Goal: Task Accomplishment & Management: Use online tool/utility

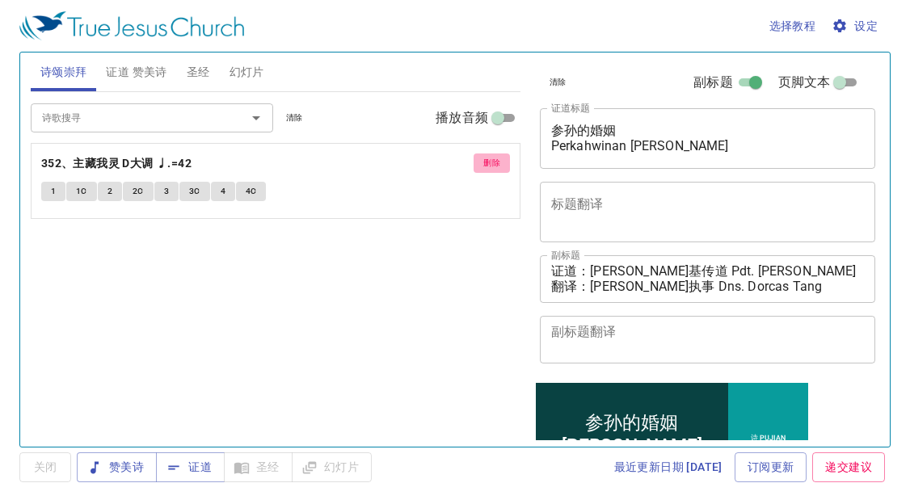
click at [483, 158] on span "删除" at bounding box center [491, 163] width 17 height 15
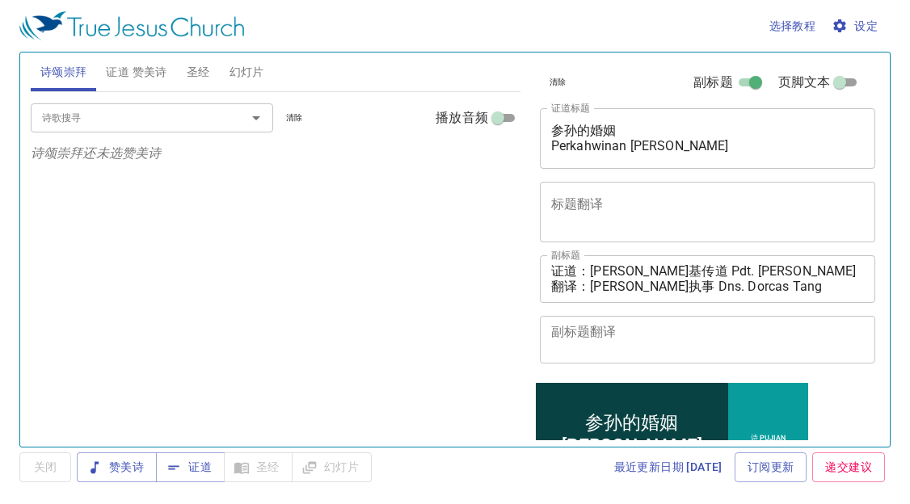
click at [150, 74] on span "证道 赞美诗" at bounding box center [136, 72] width 61 height 20
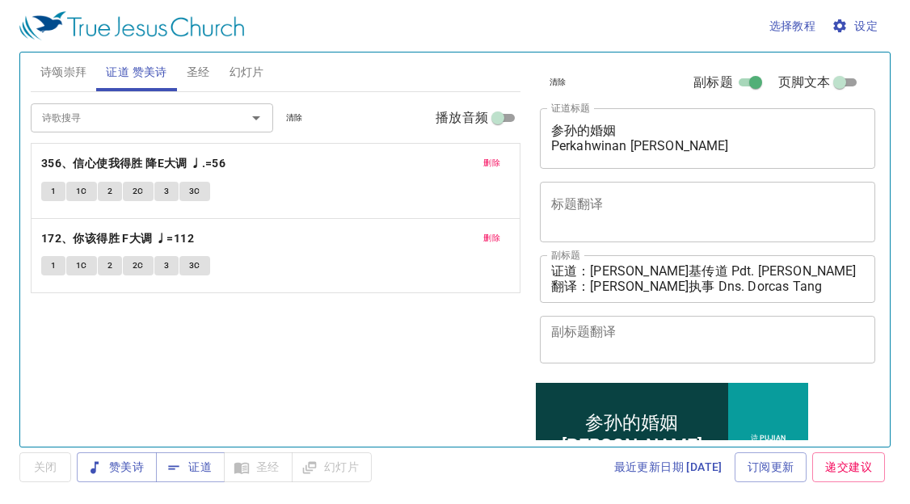
click at [483, 162] on span "删除" at bounding box center [491, 163] width 17 height 15
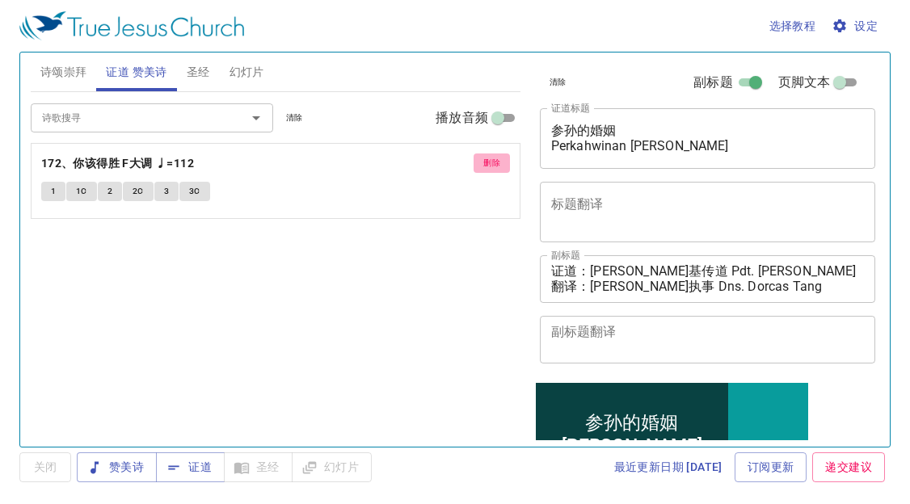
click at [483, 162] on span "删除" at bounding box center [491, 163] width 17 height 15
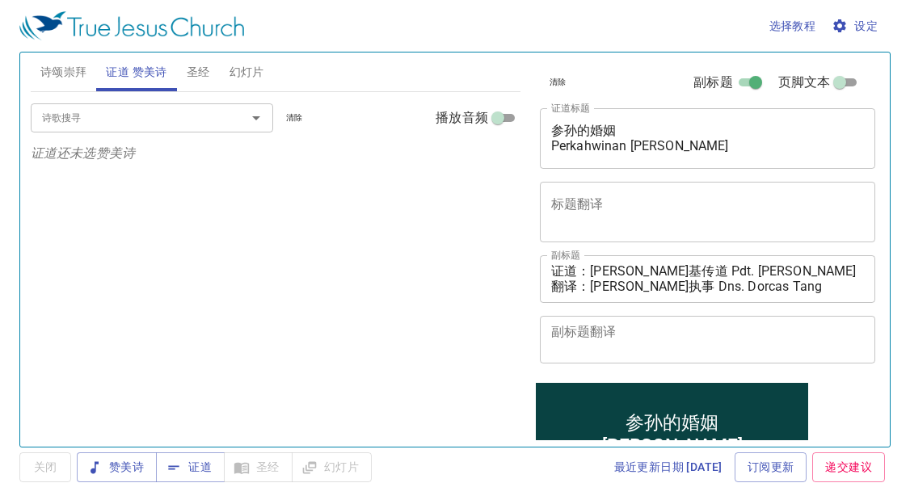
click at [150, 232] on div "诗歌搜寻 诗歌搜寻 清除 播放音频 证道还未选赞美诗" at bounding box center [276, 262] width 490 height 341
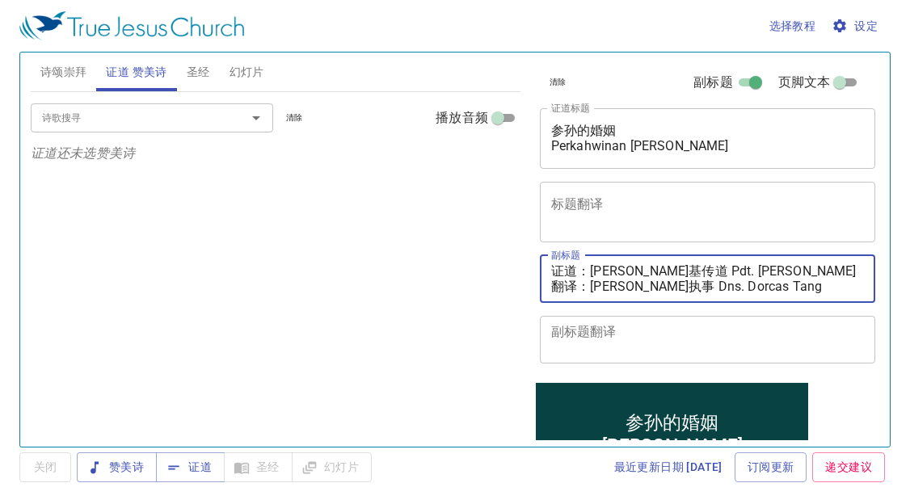
drag, startPoint x: 592, startPoint y: 270, endPoint x: 788, endPoint y: 271, distance: 195.6
click at [788, 271] on textarea "证道：李玛拉基传道 Pdt. Malachi Lee 翻译：邓多加执事 Dns. Dorcas Tang" at bounding box center [708, 278] width 314 height 31
paste textarea "魏巴录执事 Dn. Baruch Wai"
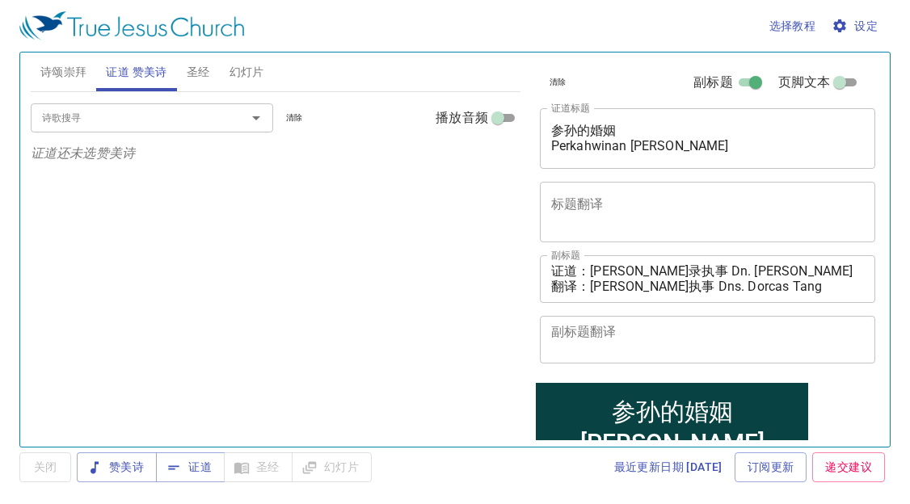
click at [192, 228] on div "诗歌搜寻 诗歌搜寻 清除 播放音频 证道还未选赞美诗" at bounding box center [276, 262] width 490 height 341
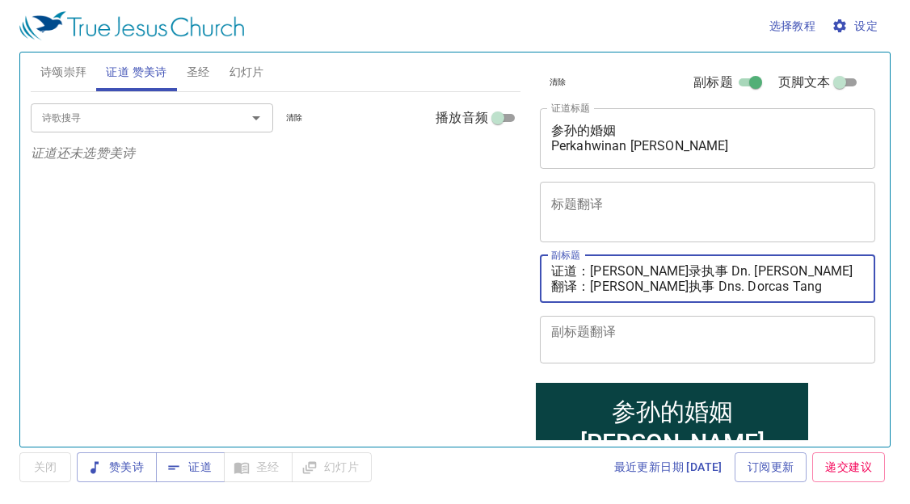
drag, startPoint x: 591, startPoint y: 284, endPoint x: 782, endPoint y: 294, distance: 191.8
click at [782, 294] on textarea "证道：魏巴录执事 Dn. Baruch Wai 翻译：邓多加执事 Dns. Dorcas Tang" at bounding box center [708, 278] width 314 height 31
paste textarea "秀霞姊妹 Sis. Wong Siew Ha"
type textarea "证道：[PERSON_NAME]录执事 Dn. [PERSON_NAME] 翻译：[PERSON_NAME]姊妹 Sis. [PERSON_NAME]"
click at [139, 461] on span "赞美诗" at bounding box center [117, 467] width 54 height 20
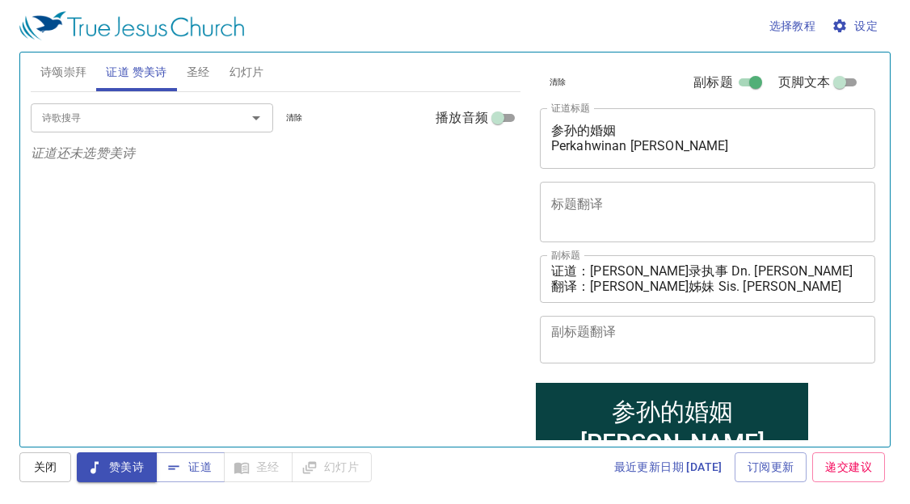
click at [78, 124] on input "诗歌搜寻" at bounding box center [128, 117] width 185 height 19
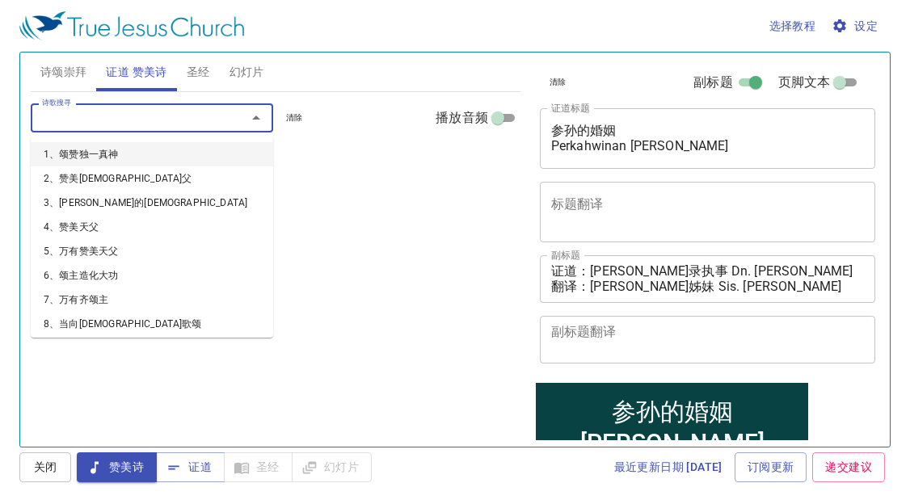
click at [70, 74] on span "诗颂崇拜" at bounding box center [63, 72] width 47 height 20
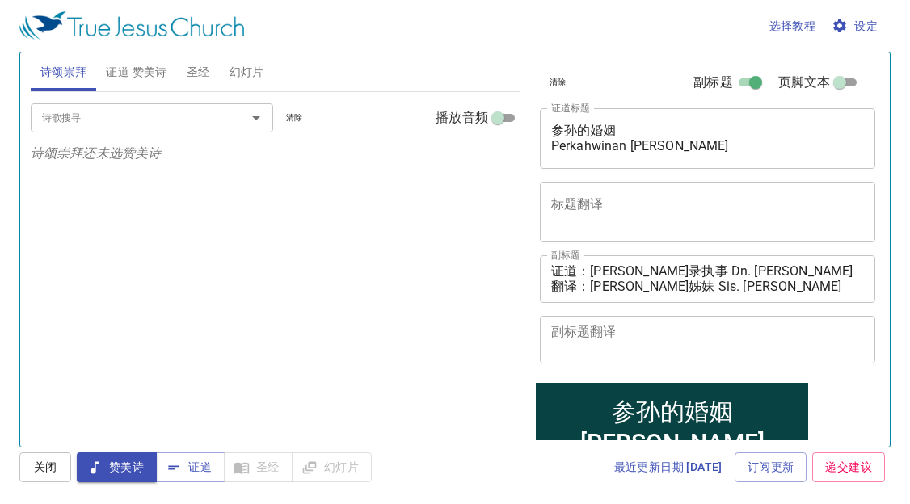
click at [31, 53] on button "诗颂崇拜" at bounding box center [64, 72] width 66 height 39
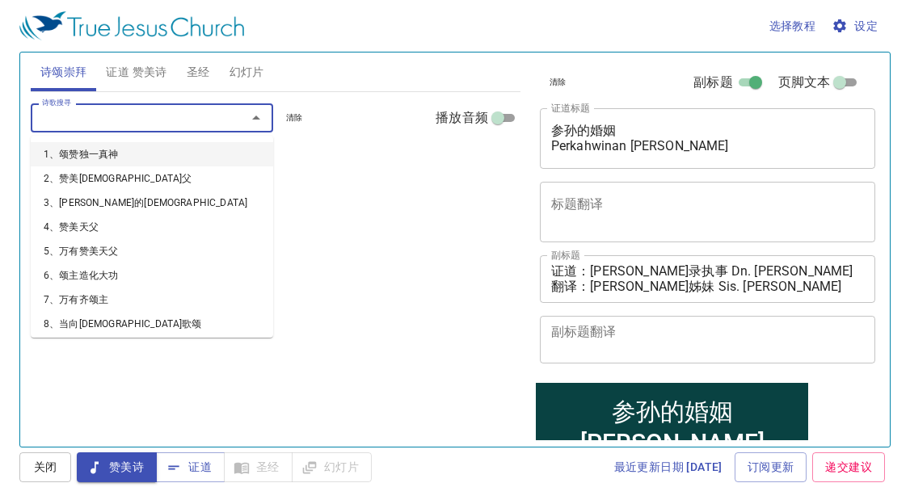
click at [78, 111] on input "诗歌搜寻" at bounding box center [128, 117] width 185 height 19
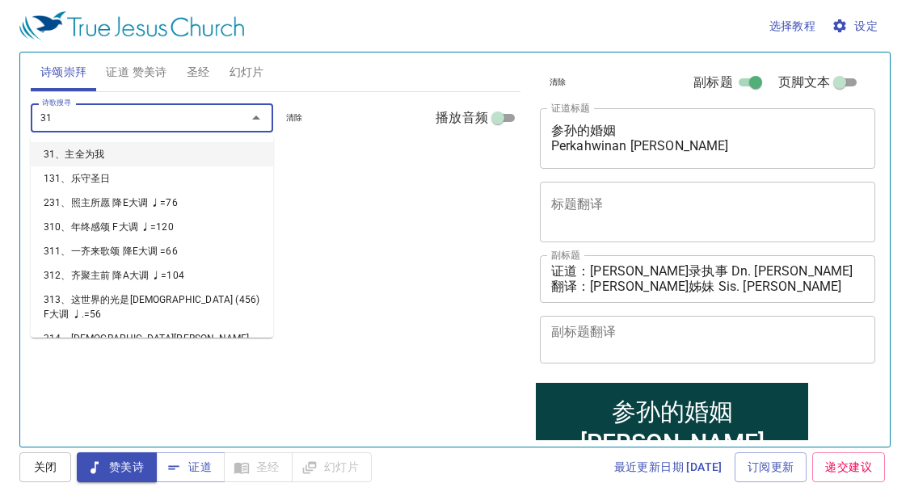
type input "319"
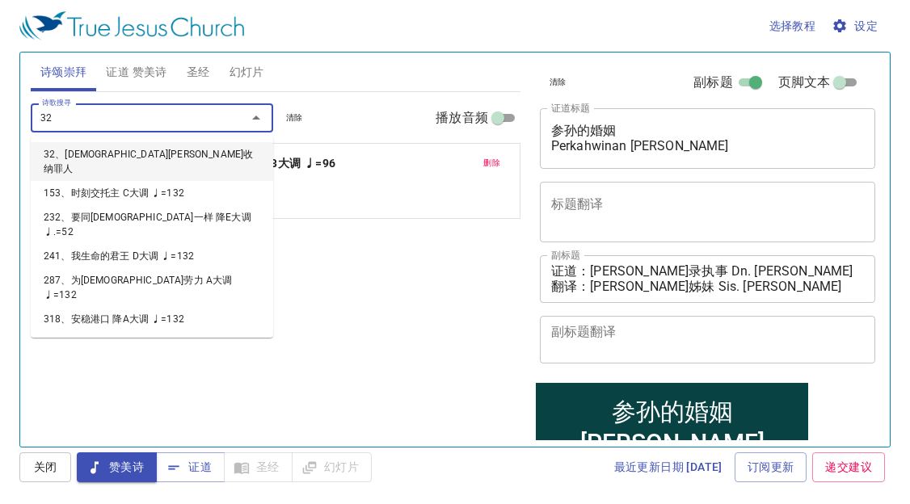
type input "320"
type input "321"
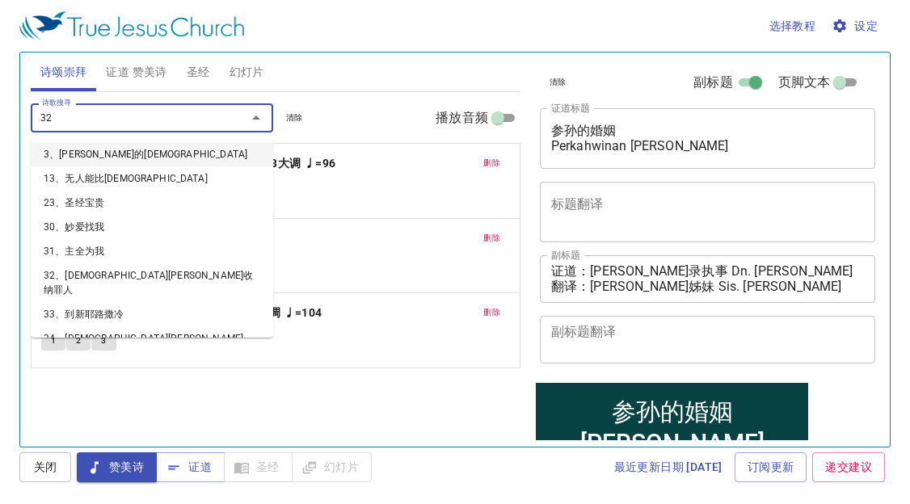
type input "322"
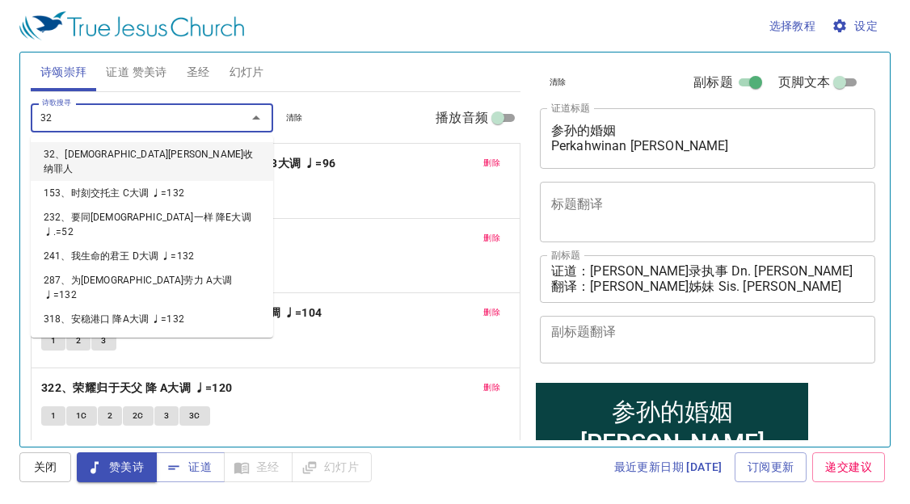
type input "323"
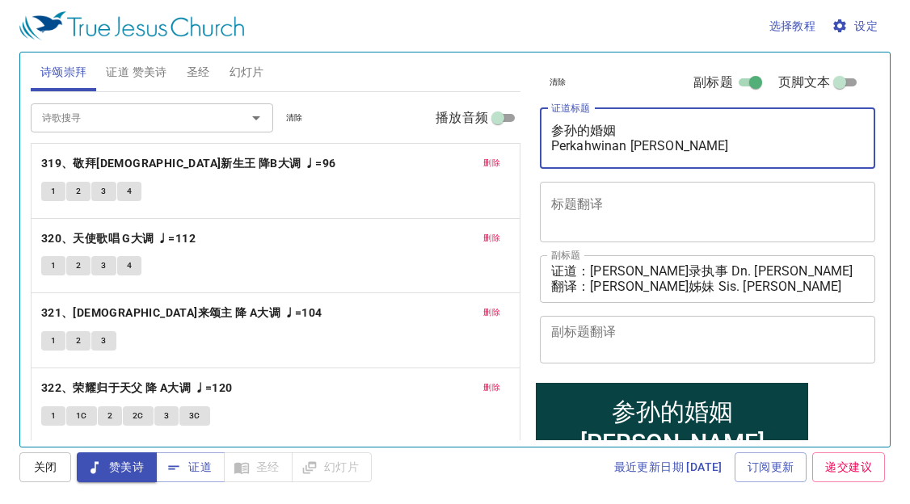
drag, startPoint x: 551, startPoint y: 131, endPoint x: 690, endPoint y: 142, distance: 139.5
click at [690, 142] on textarea "参孙的婚姻 Perkahwinan Simson" at bounding box center [708, 138] width 314 height 31
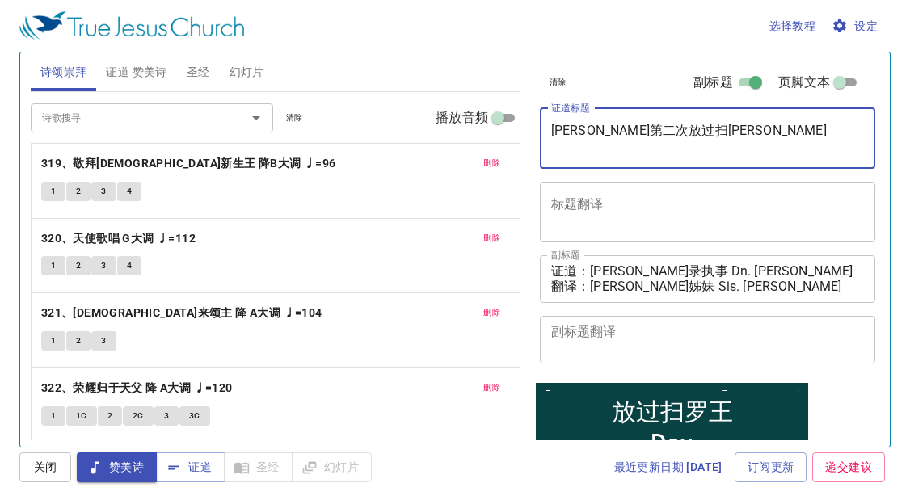
type textarea "大卫第二次放过扫罗王 Daud"
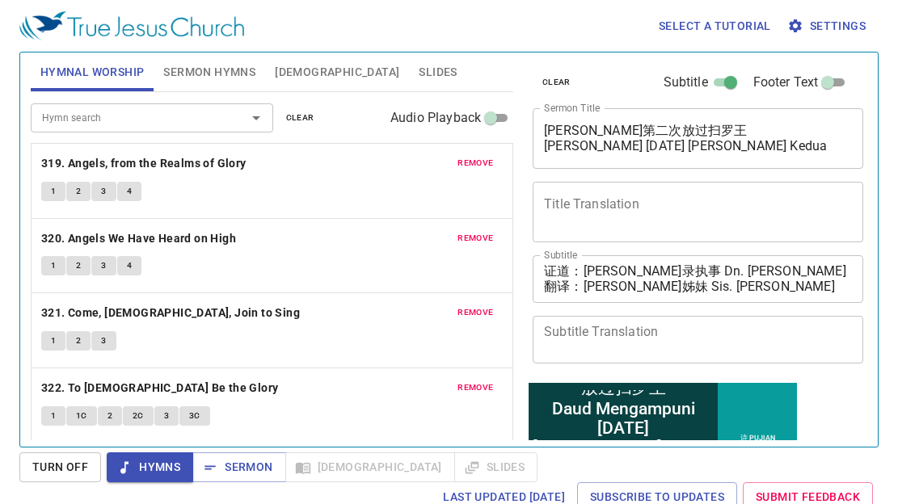
scroll to position [203, 0]
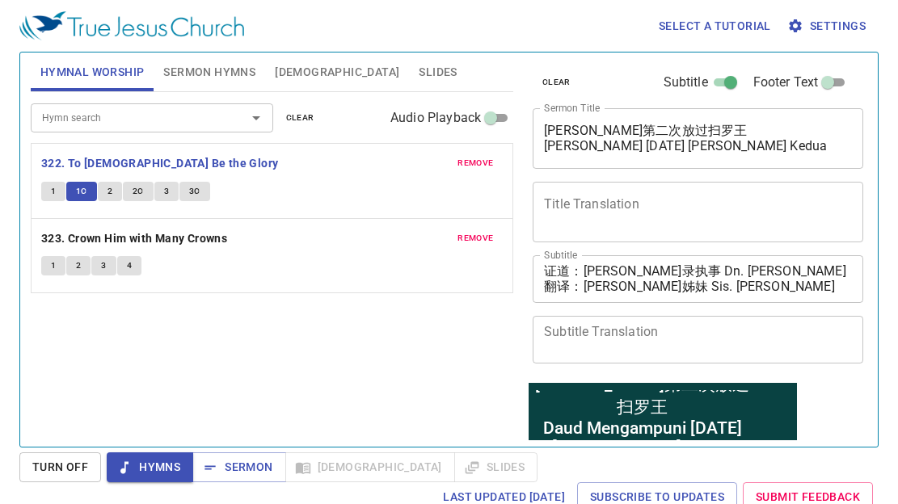
scroll to position [203, 0]
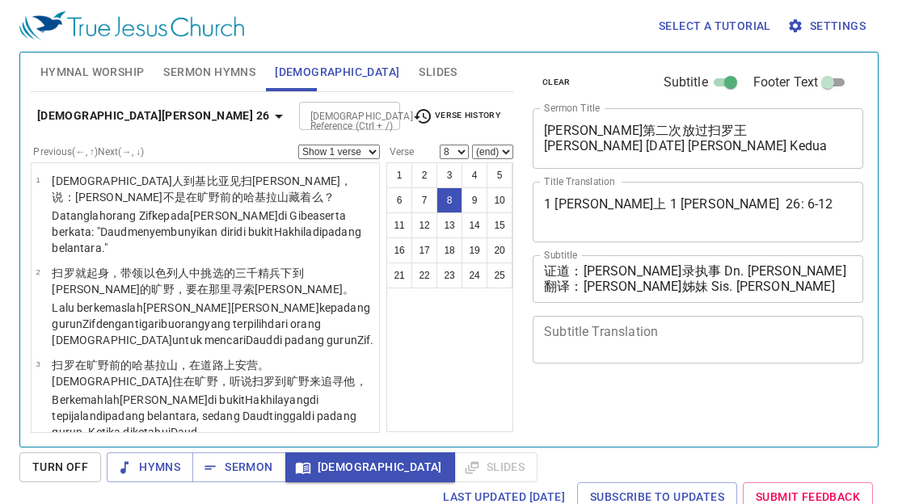
select select "8"
select select "9"
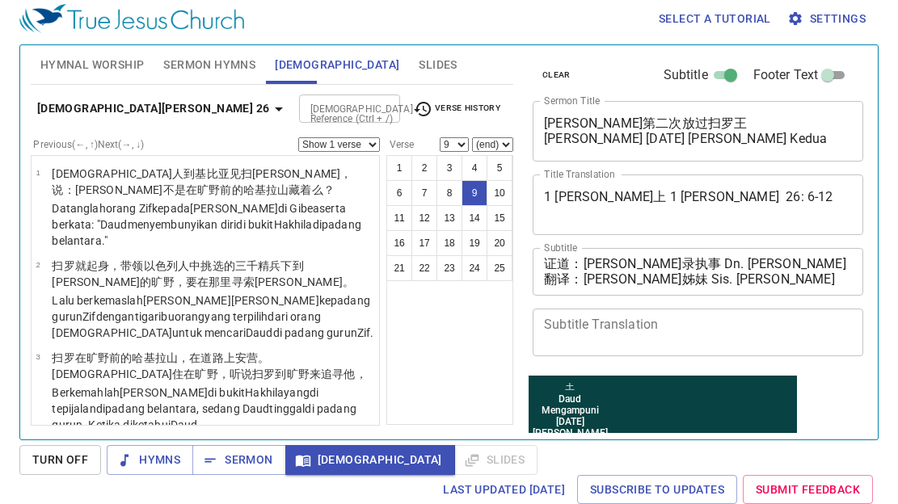
scroll to position [827, 0]
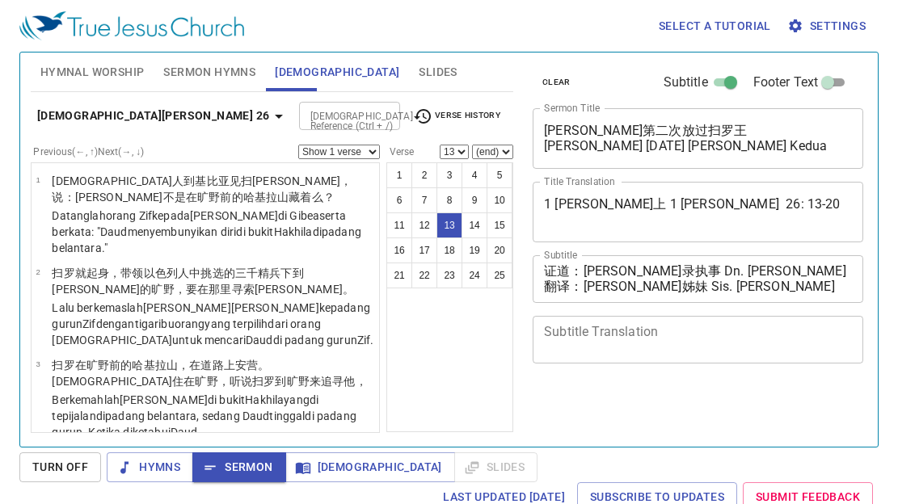
select select "13"
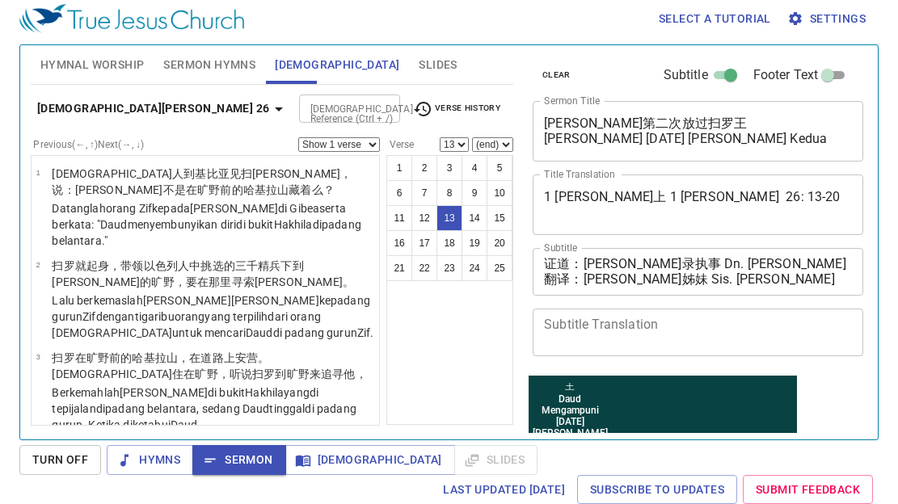
scroll to position [1145, 0]
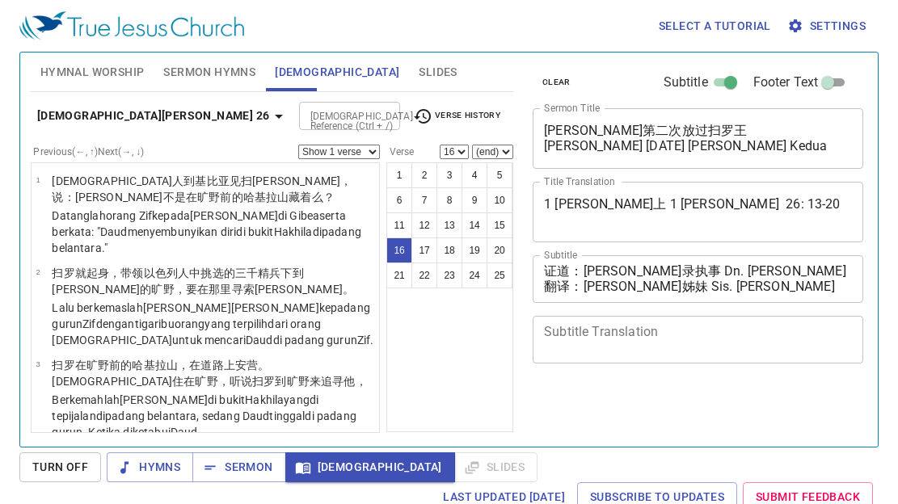
select select "16"
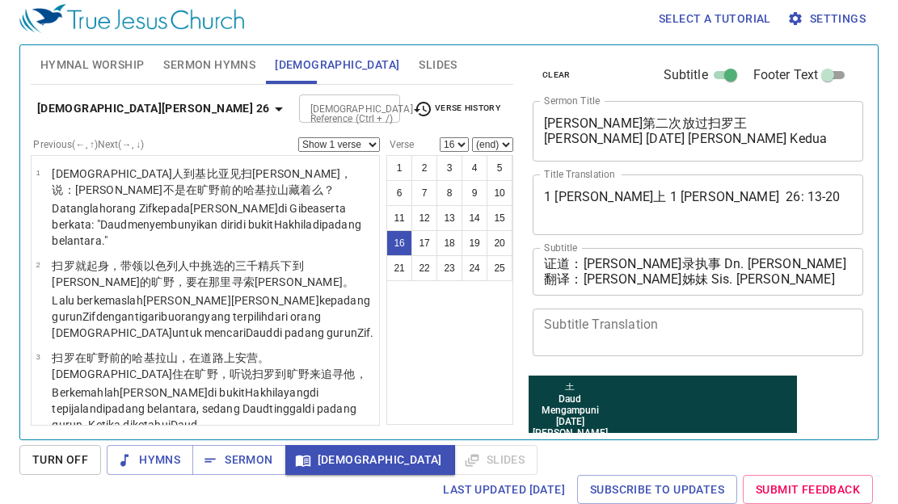
scroll to position [1632, 0]
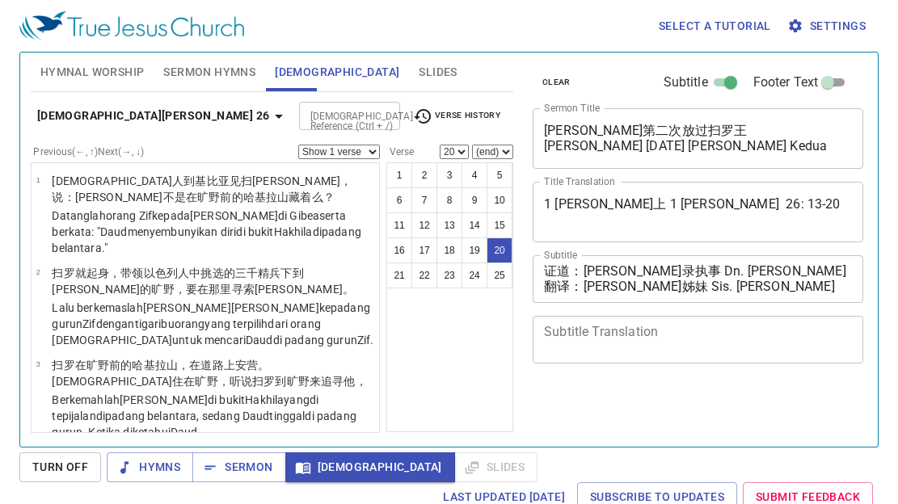
select select "20"
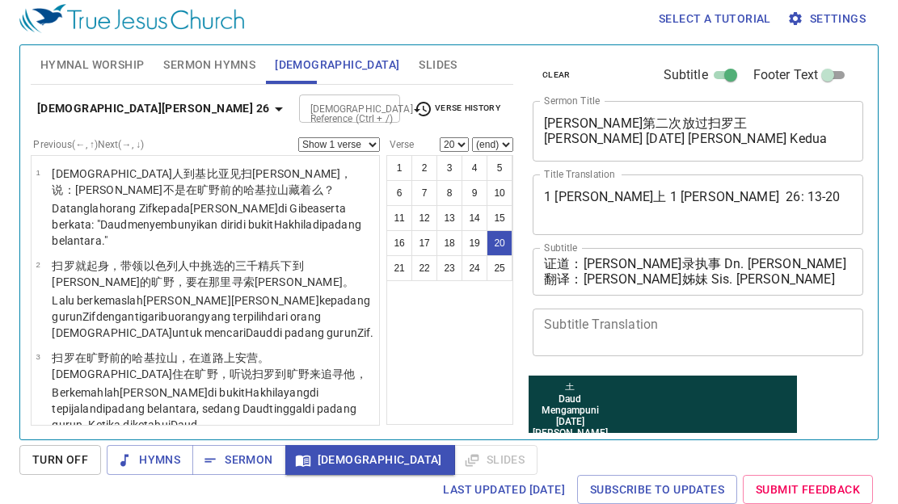
scroll to position [2087, 0]
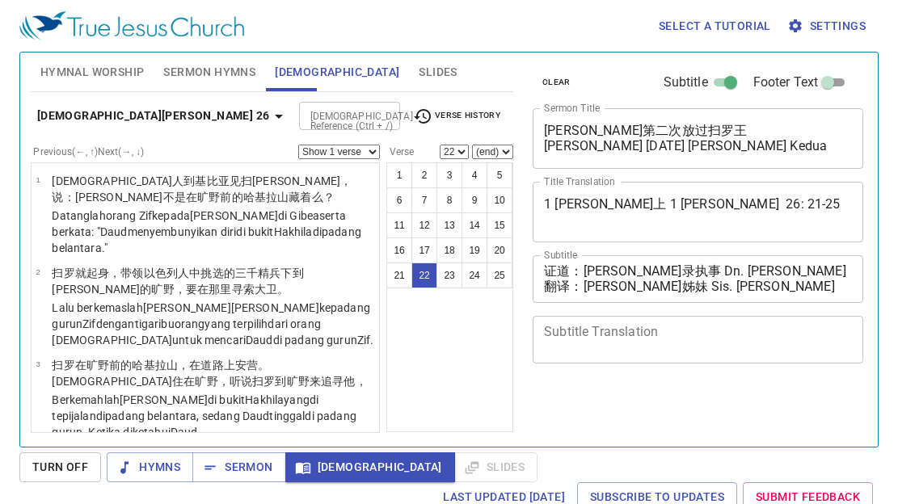
select select "22"
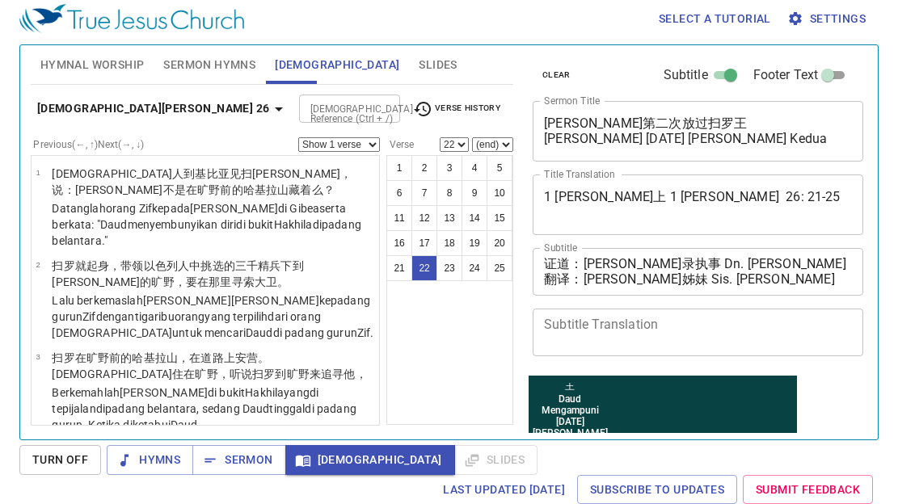
scroll to position [2259, 0]
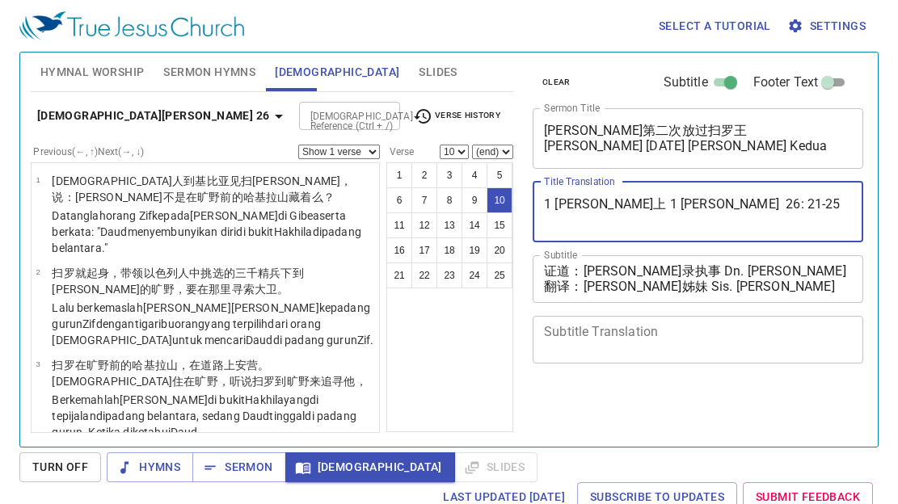
select select "10"
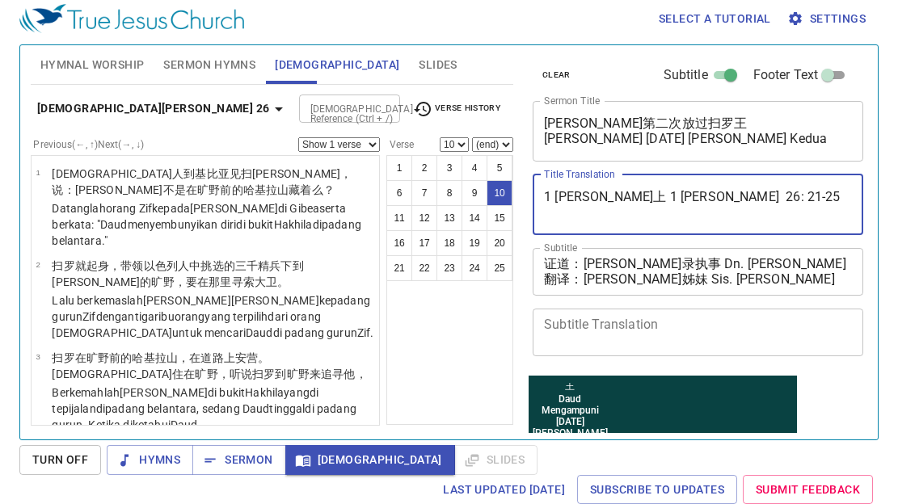
scroll to position [869, 0]
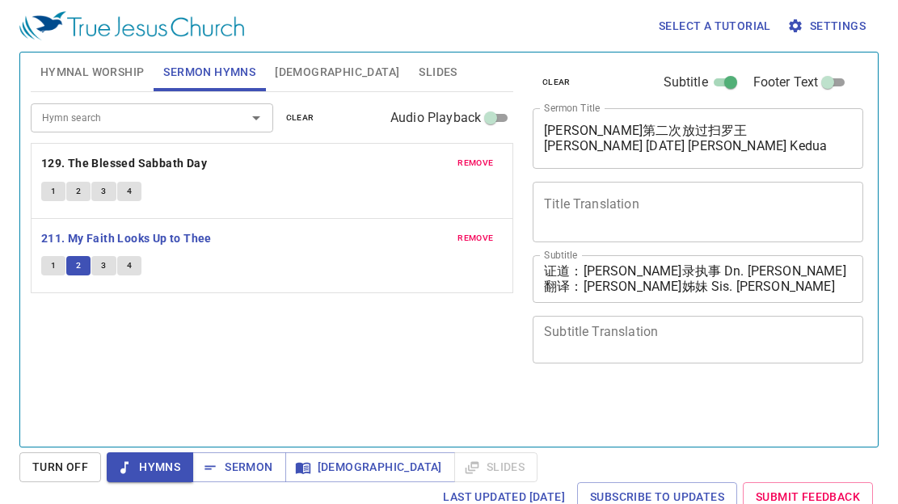
scroll to position [7, 0]
